Goal: Task Accomplishment & Management: Use online tool/utility

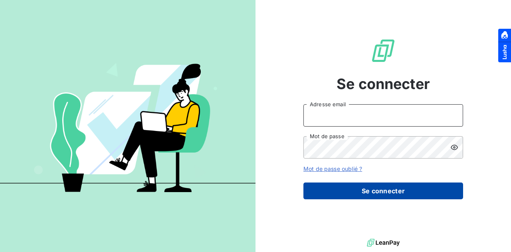
type input "simon.gallard@tduconsulting.com"
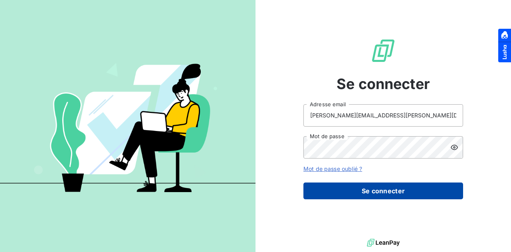
click at [389, 192] on button "Se connecter" at bounding box center [384, 191] width 160 height 17
